Goal: Task Accomplishment & Management: Use online tool/utility

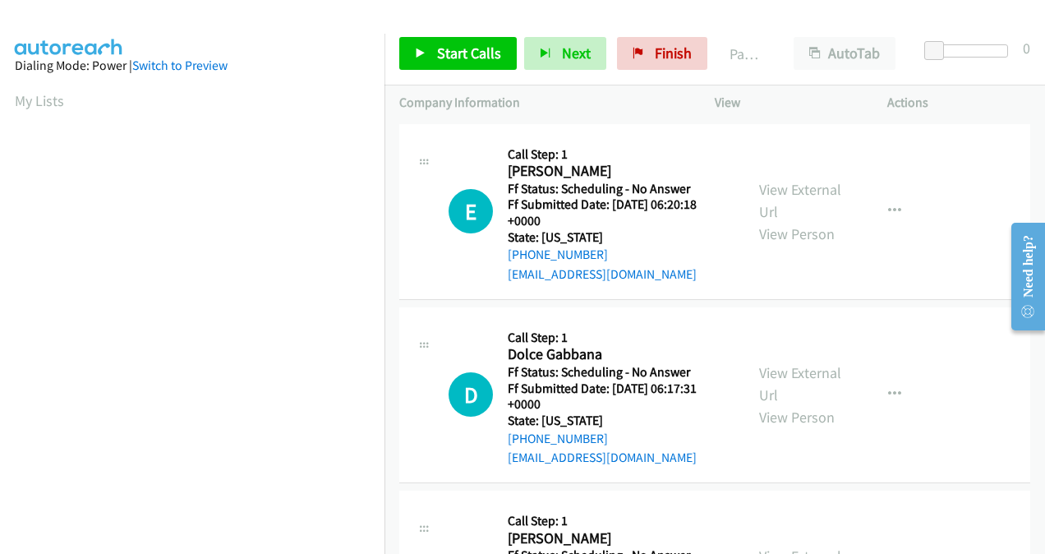
scroll to position [368, 0]
click at [443, 57] on span "Start Calls" at bounding box center [469, 53] width 64 height 19
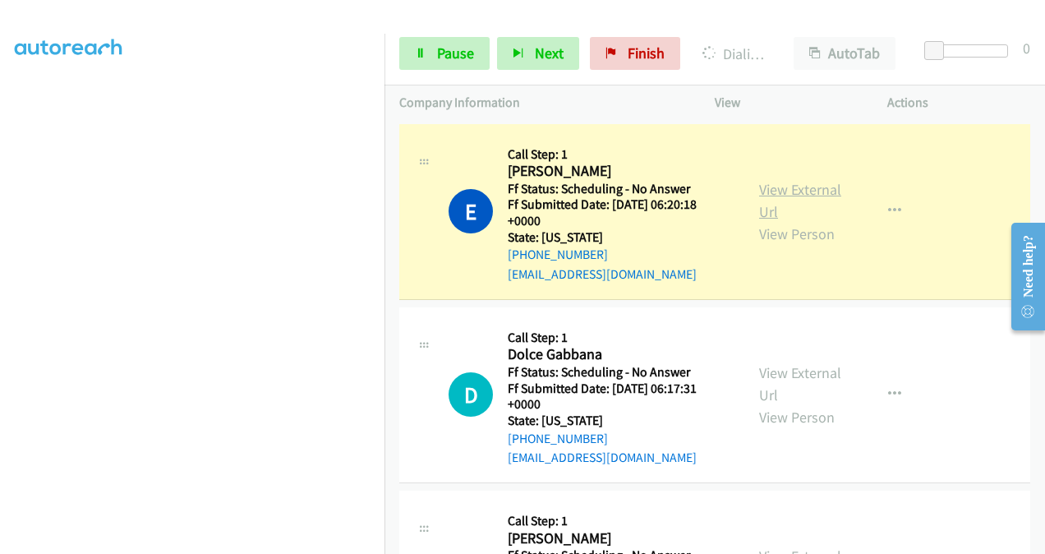
click at [759, 202] on link "View External Url" at bounding box center [800, 200] width 82 height 41
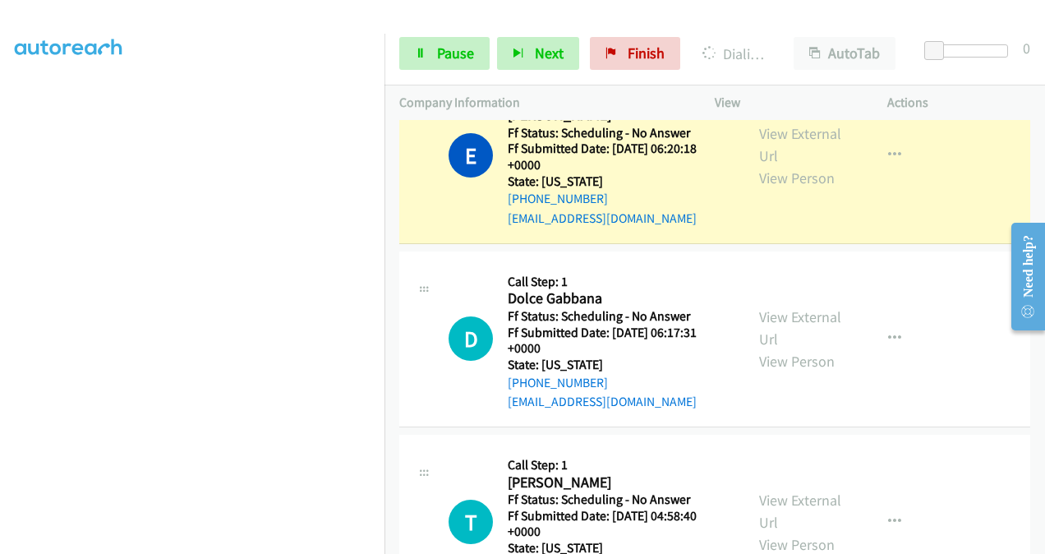
scroll to position [82, 0]
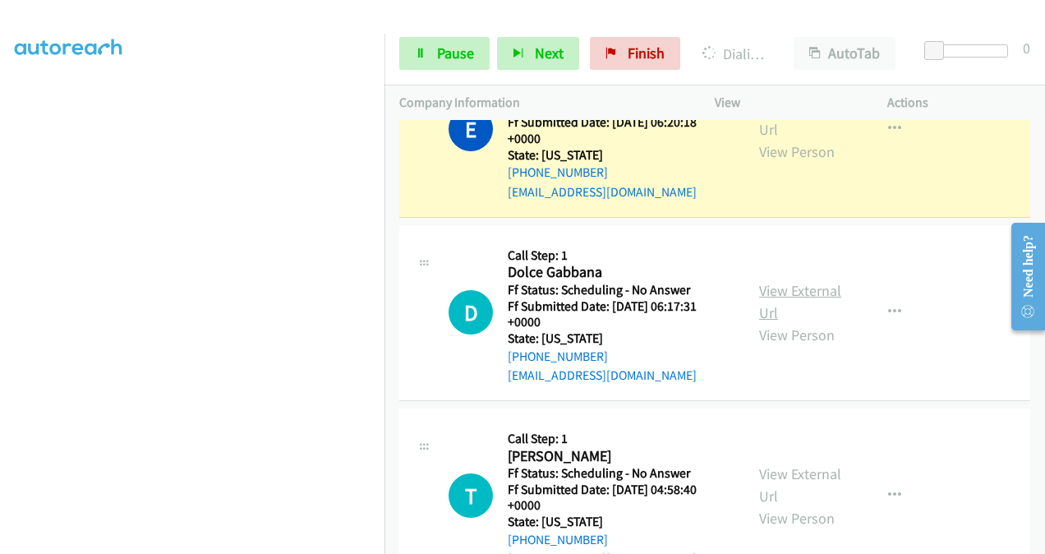
click at [766, 288] on link "View External Url" at bounding box center [800, 301] width 82 height 41
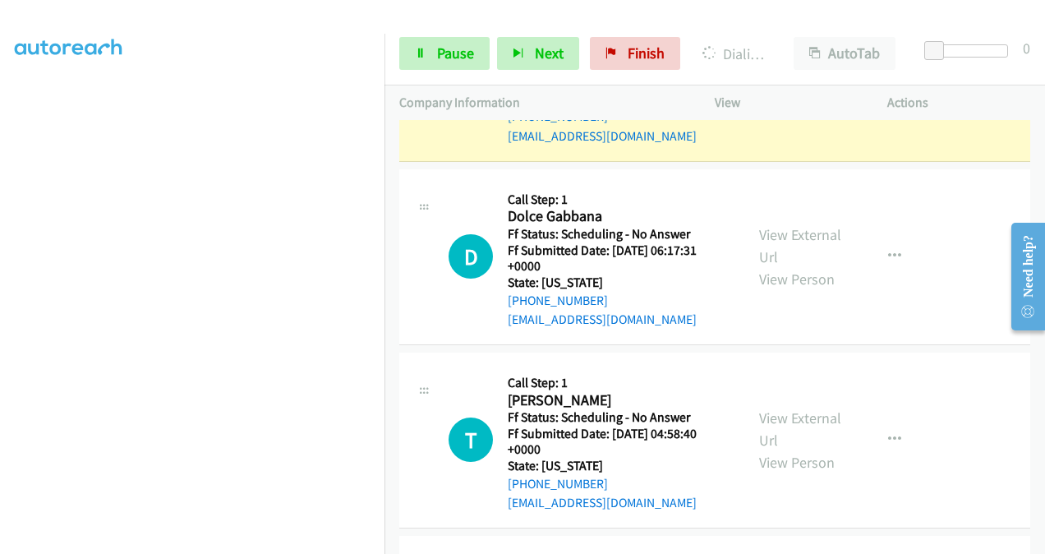
scroll to position [164, 0]
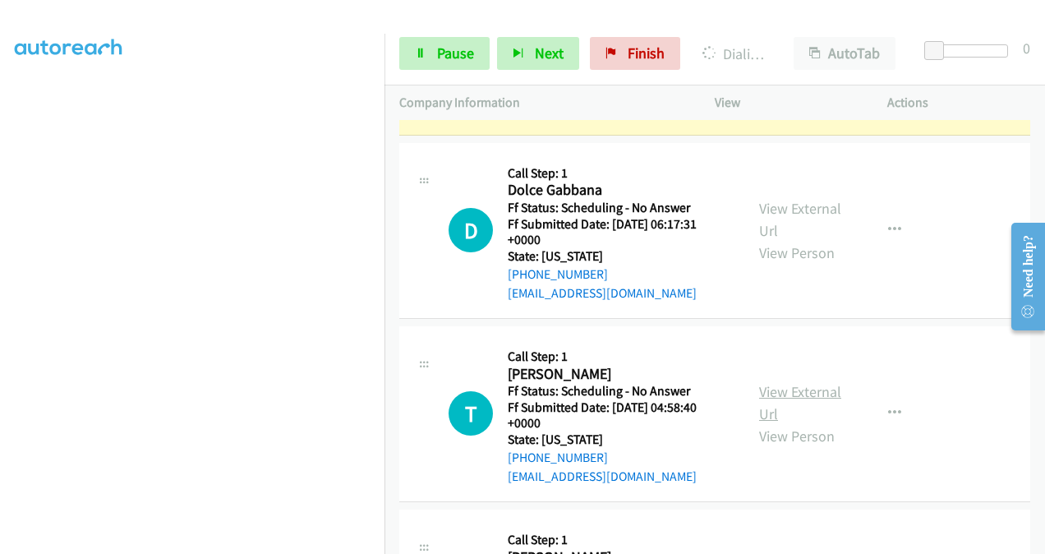
click at [759, 388] on link "View External Url" at bounding box center [800, 402] width 82 height 41
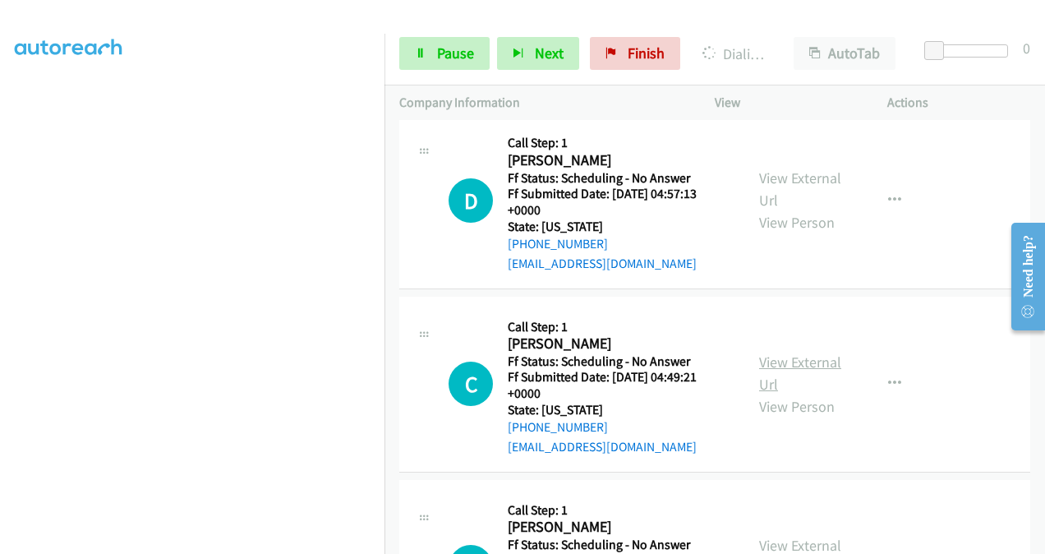
scroll to position [657, 0]
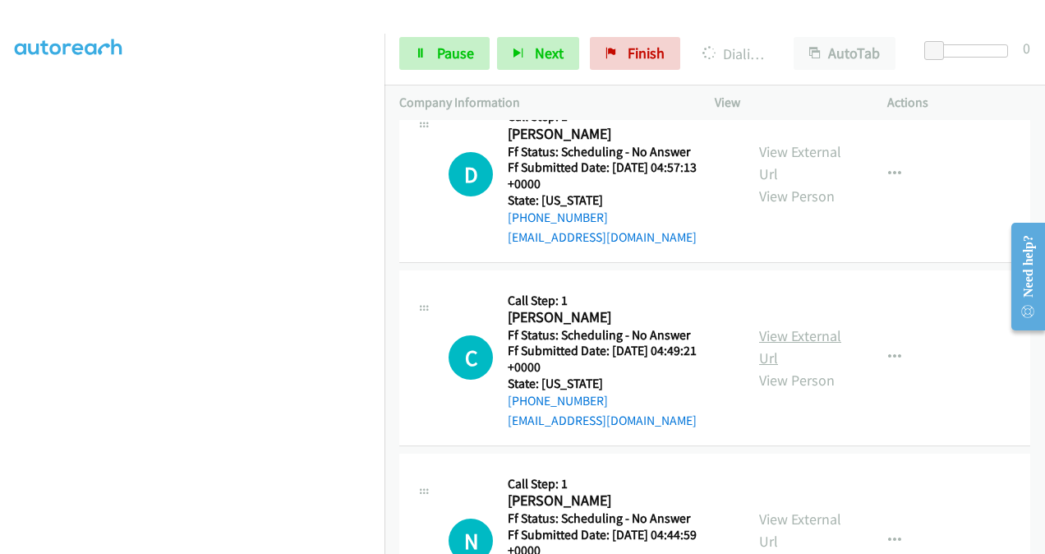
click at [766, 329] on link "View External Url" at bounding box center [800, 346] width 82 height 41
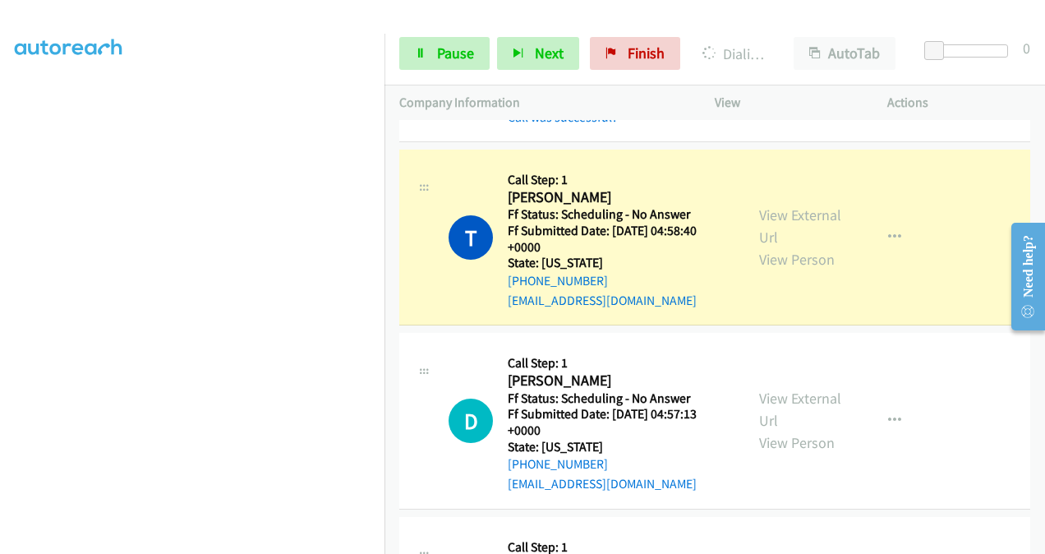
scroll to position [575, 0]
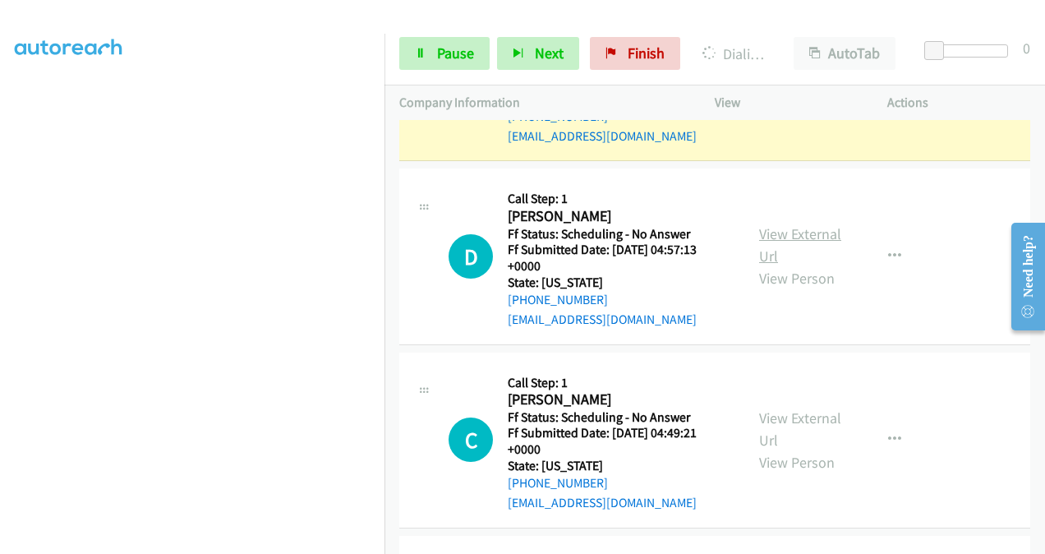
click at [765, 233] on link "View External Url" at bounding box center [800, 244] width 82 height 41
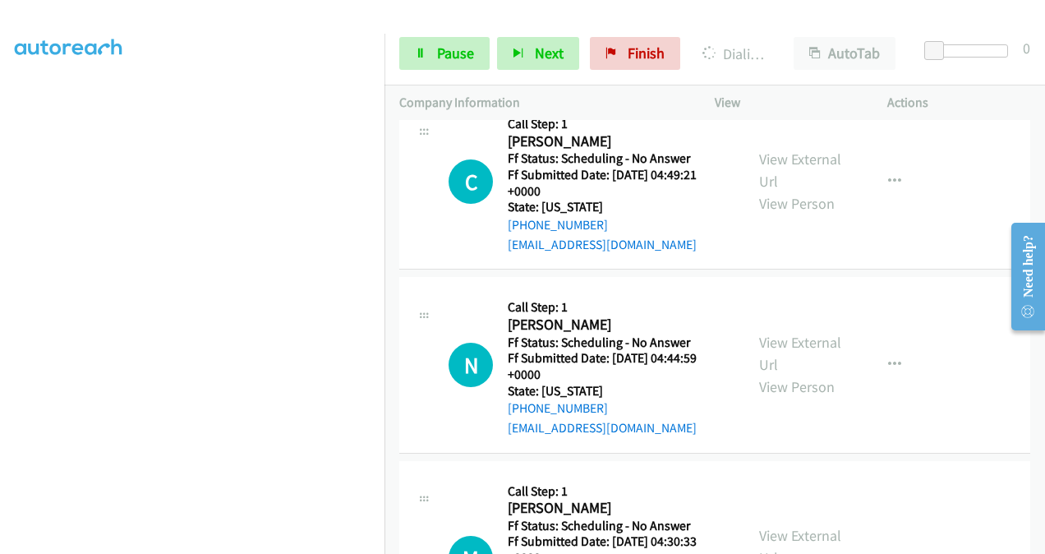
scroll to position [903, 0]
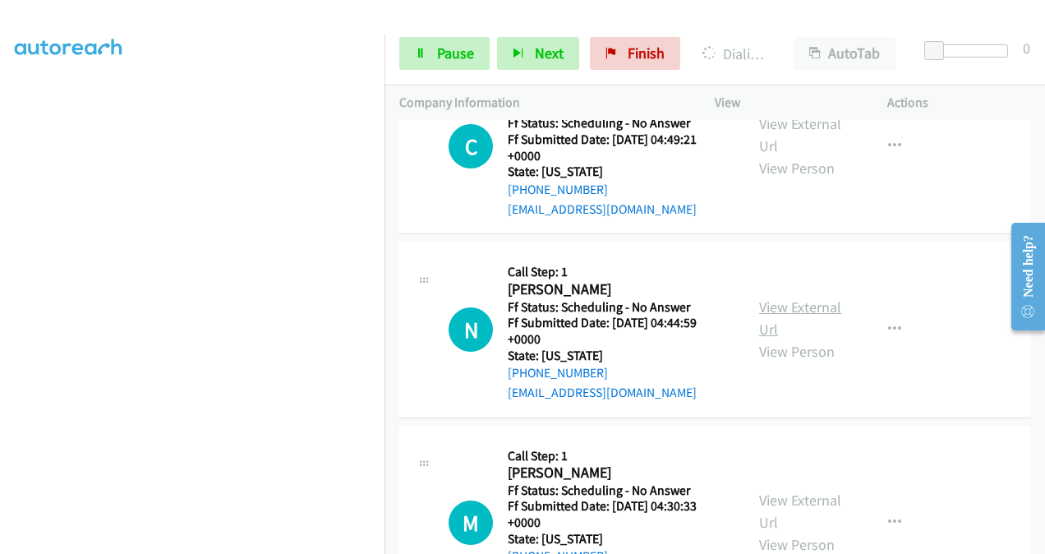
click at [765, 307] on link "View External Url" at bounding box center [800, 317] width 82 height 41
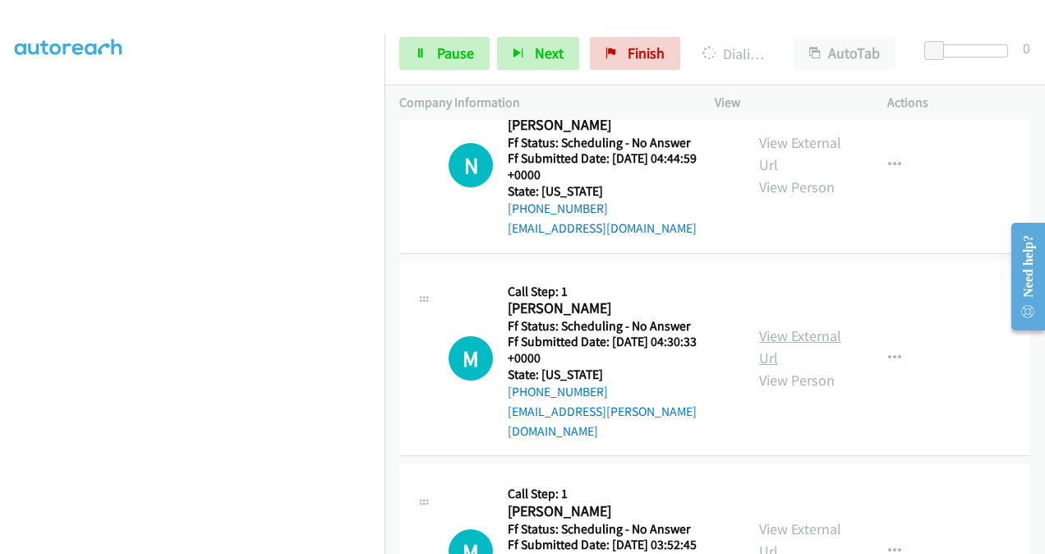
click at [767, 330] on link "View External Url" at bounding box center [800, 346] width 82 height 41
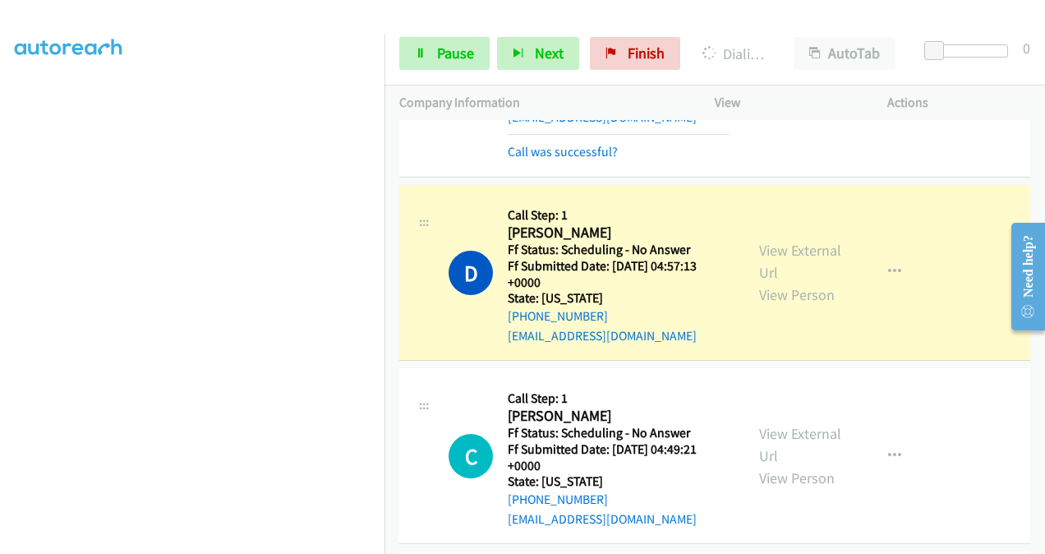
scroll to position [575, 0]
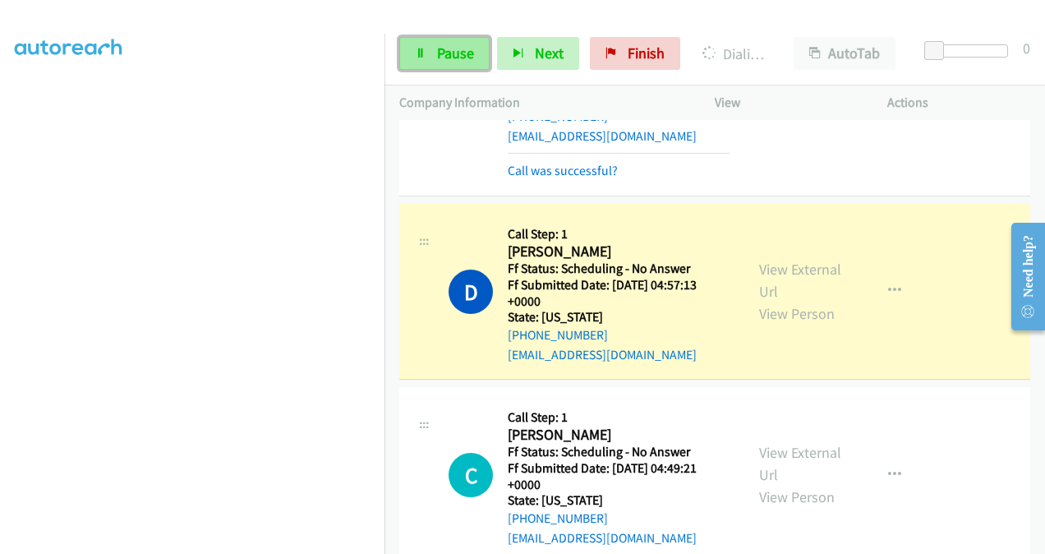
click at [464, 53] on span "Pause" at bounding box center [455, 53] width 37 height 19
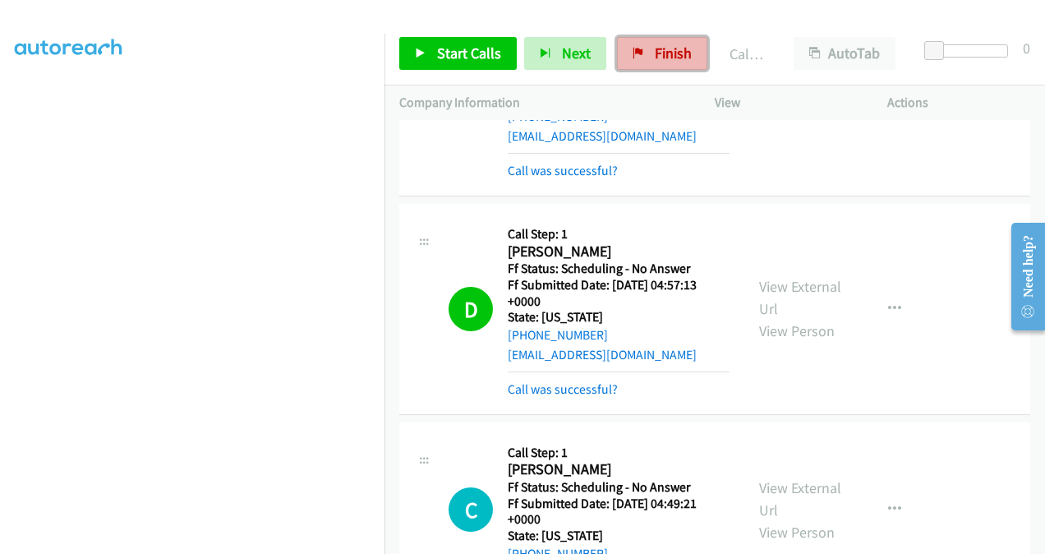
click at [656, 53] on span "Finish" at bounding box center [673, 53] width 37 height 19
click at [585, 383] on link "Call was successful?" at bounding box center [563, 389] width 110 height 16
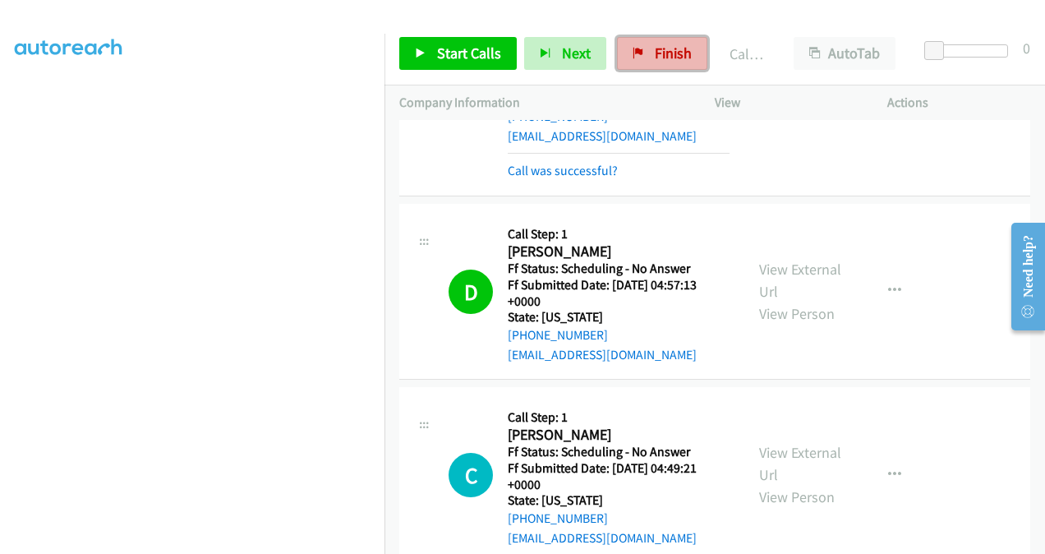
click at [655, 57] on span "Finish" at bounding box center [673, 53] width 37 height 19
